Goal: Find specific page/section: Find specific page/section

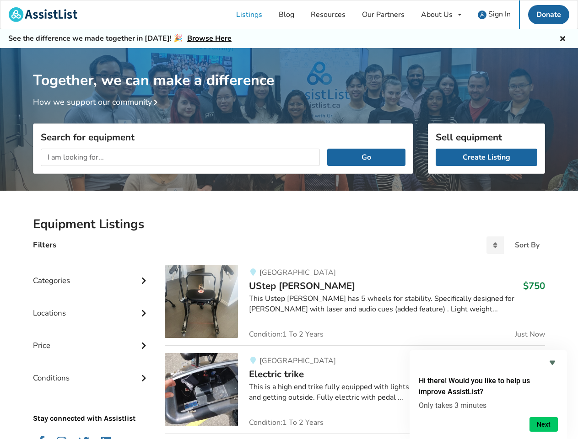
click at [441, 15] on div "About Us" at bounding box center [437, 14] width 32 height 7
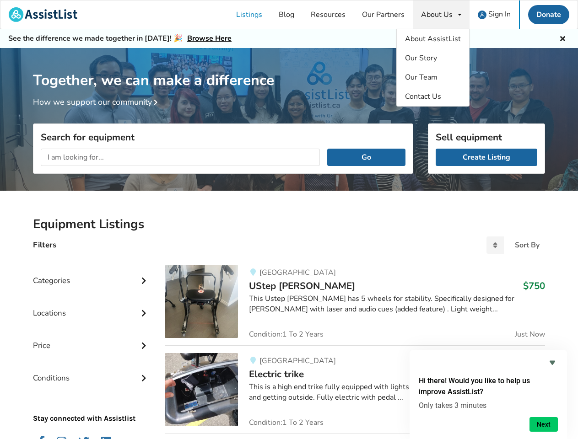
click at [562, 38] on icon at bounding box center [562, 37] width 9 height 7
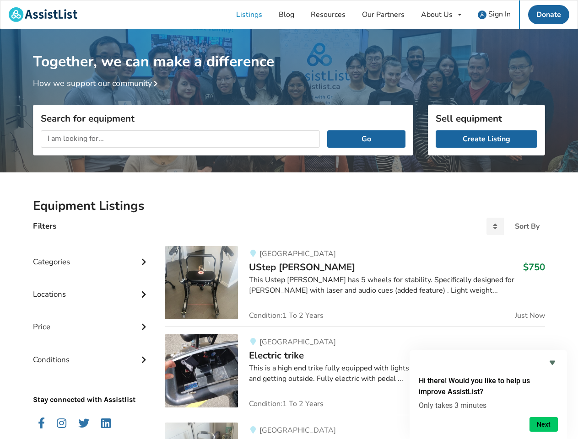
click at [156, 103] on div "Together, we can make a difference How we support our community" at bounding box center [289, 103] width 578 height 149
click at [366, 157] on div "Search for equipment Go" at bounding box center [223, 169] width 380 height 50
click at [92, 274] on div "Locations" at bounding box center [91, 287] width 117 height 32
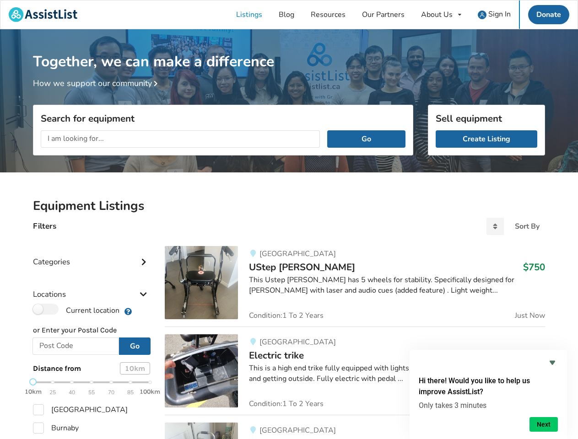
click at [144, 280] on div "Locations" at bounding box center [91, 287] width 117 height 32
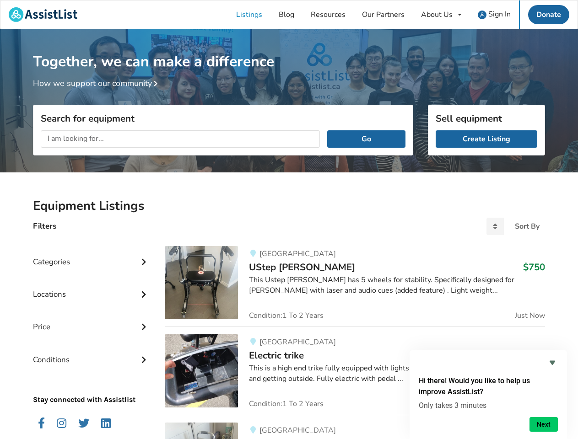
click at [92, 306] on div "Price" at bounding box center [91, 320] width 117 height 32
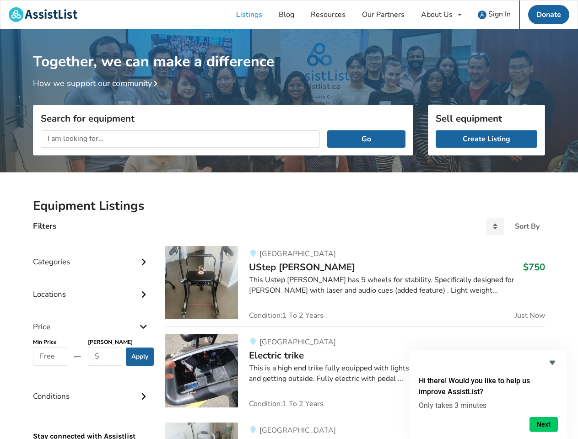
click at [144, 312] on div "Price" at bounding box center [91, 320] width 117 height 32
